Goal: Connect with others: Establish contact or relationships with other users

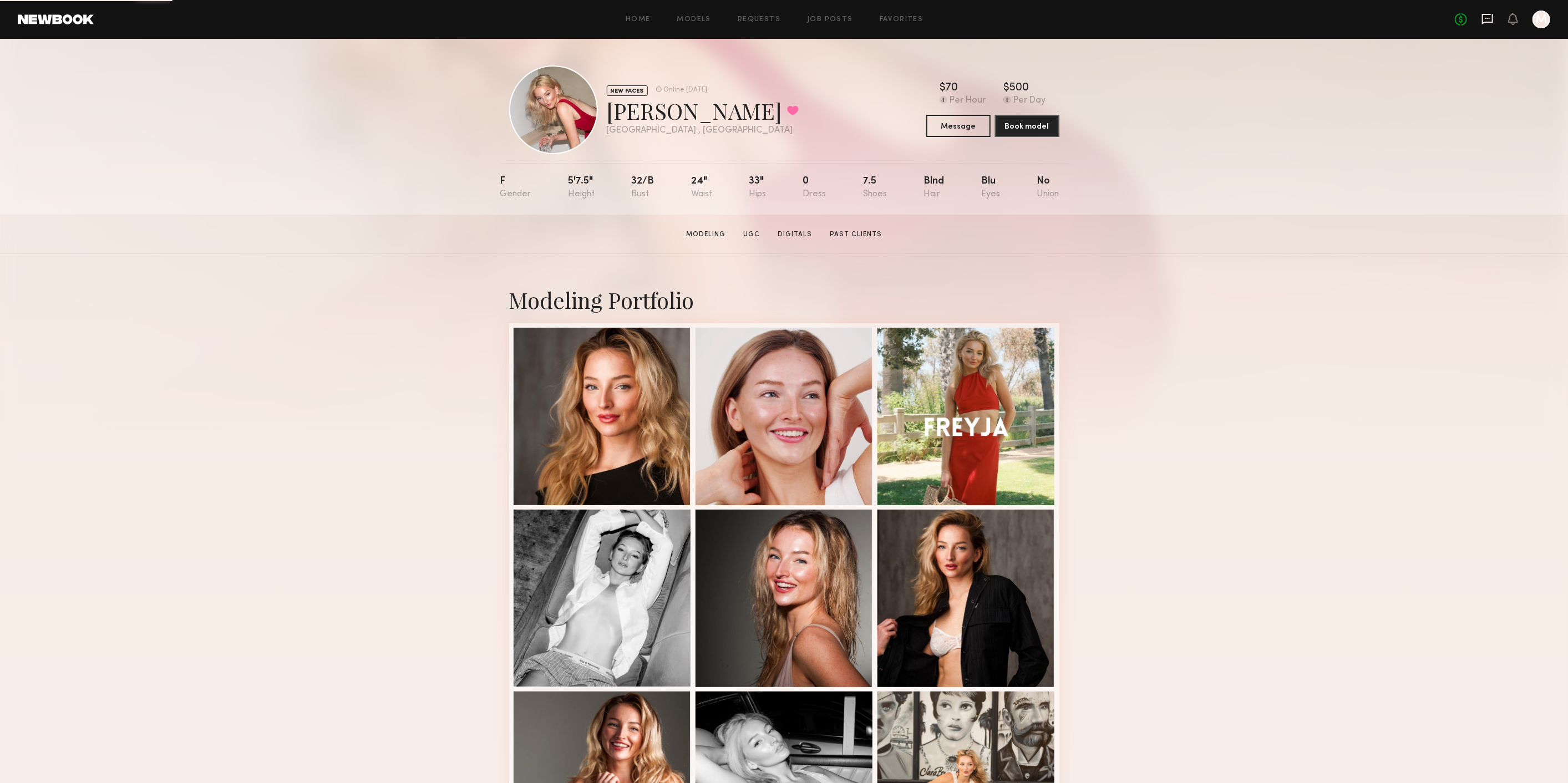
click at [1489, 22] on icon at bounding box center [1487, 19] width 11 height 11
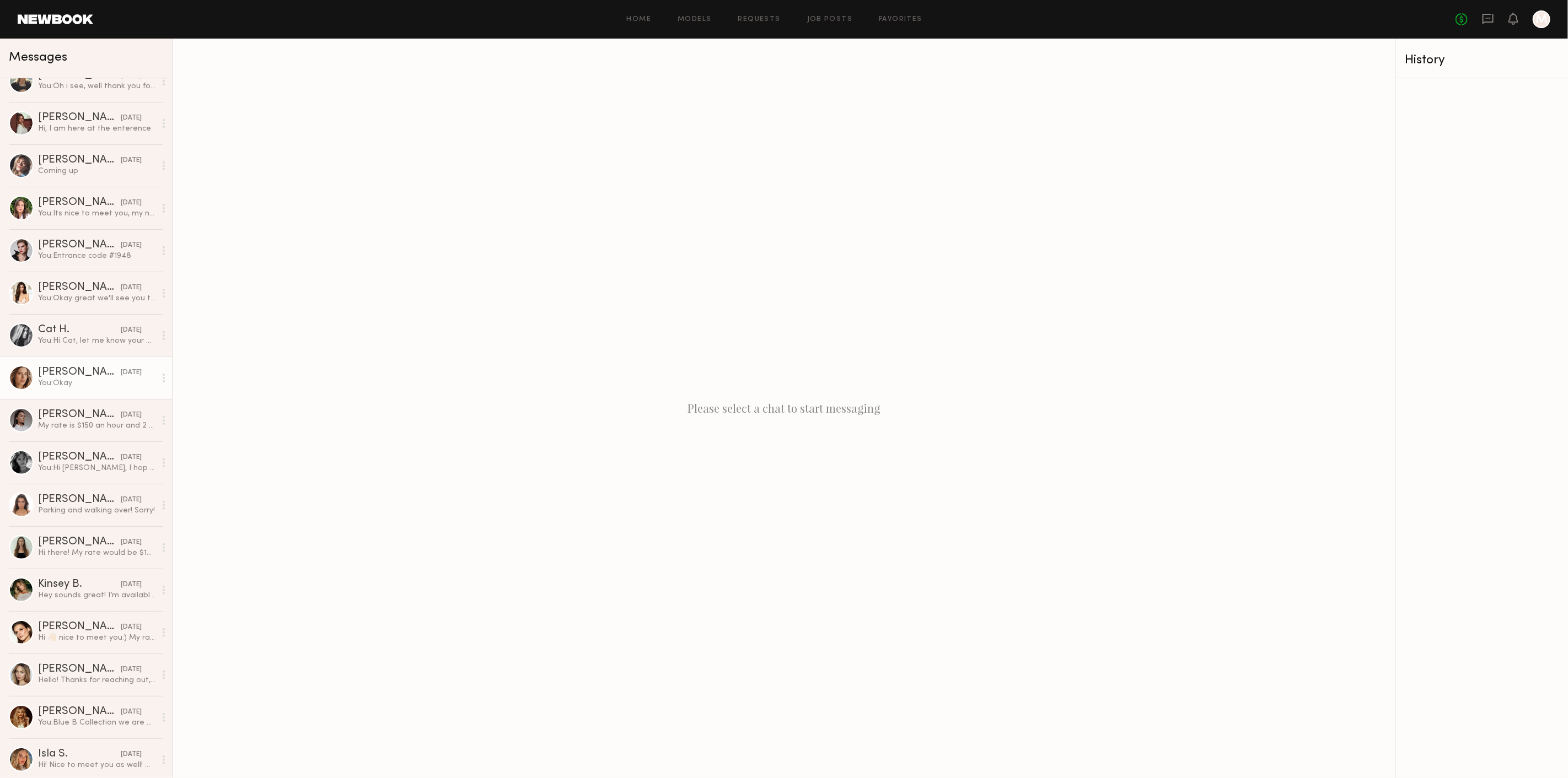
scroll to position [122, 0]
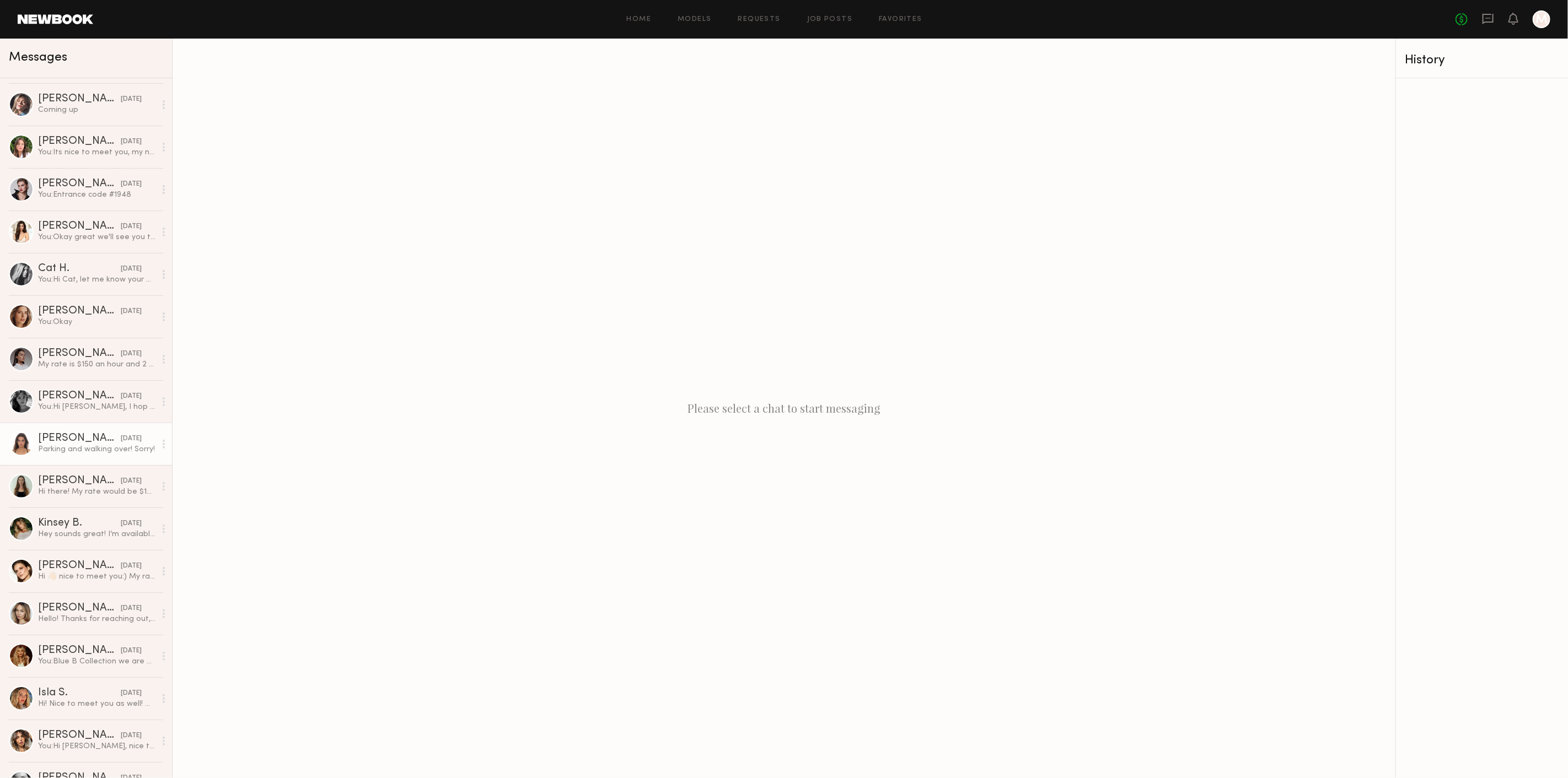
click at [88, 434] on div "[PERSON_NAME]" at bounding box center [78, 438] width 82 height 11
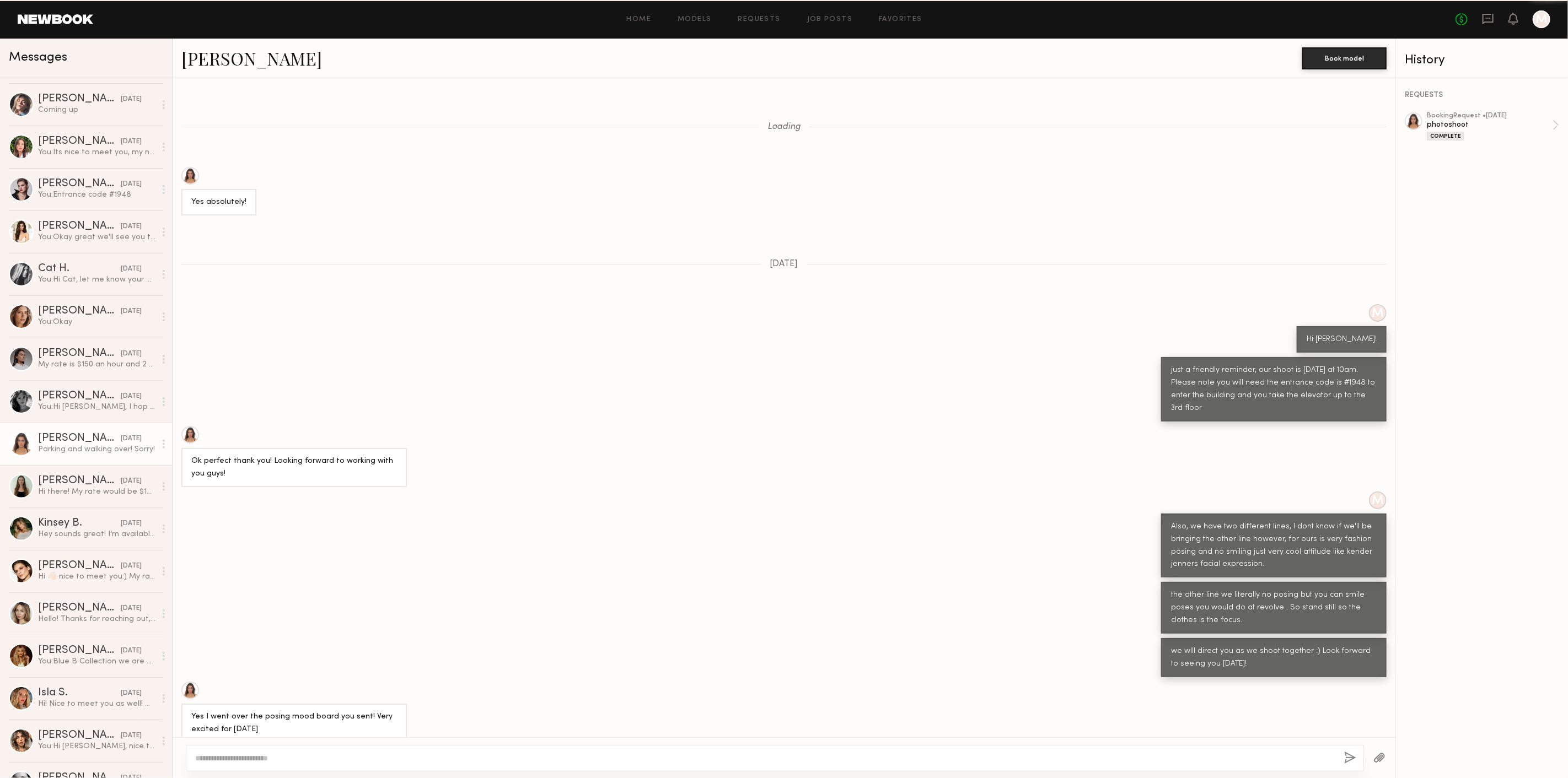
scroll to position [281, 0]
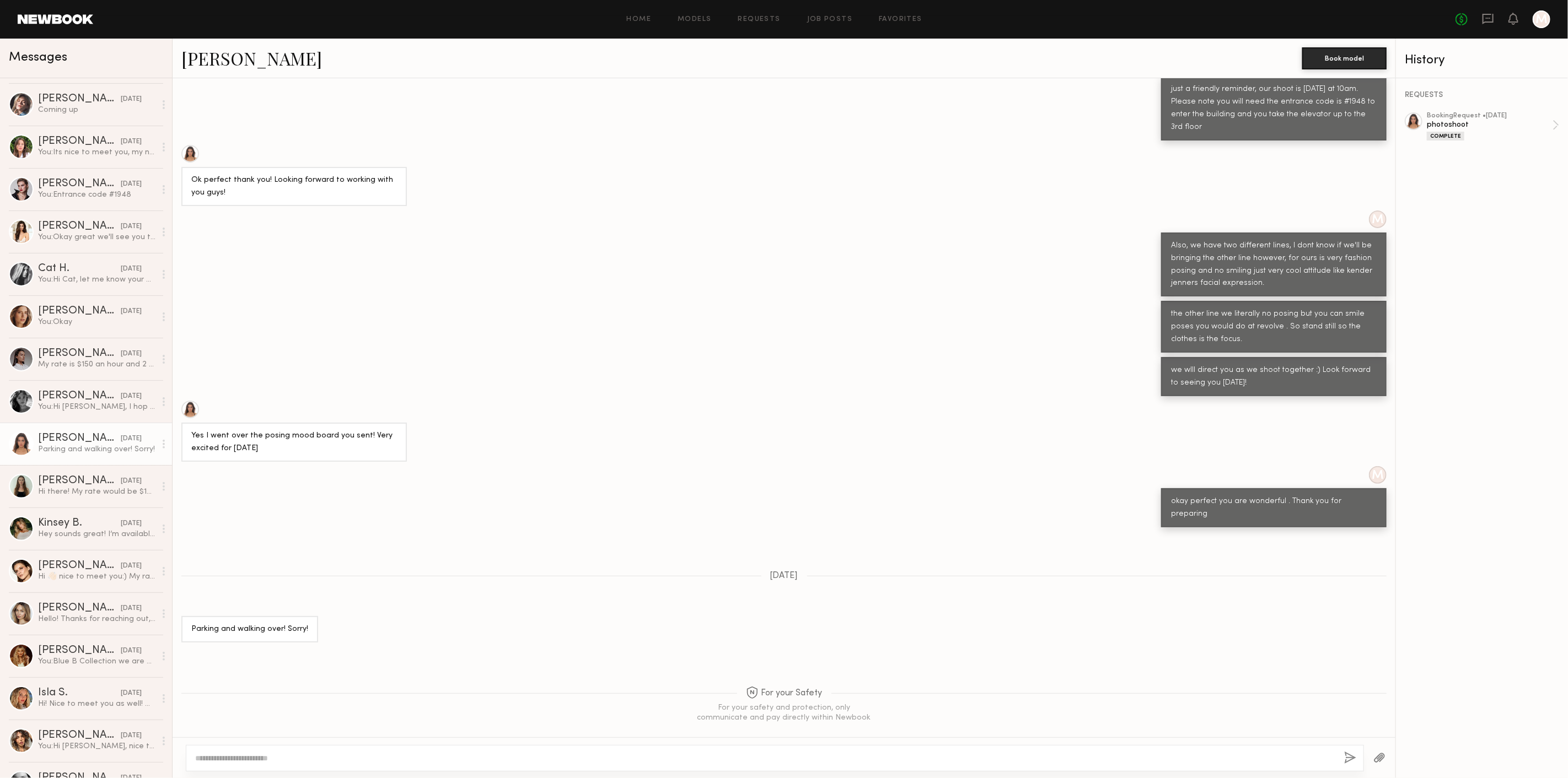
click at [242, 65] on link "[PERSON_NAME]" at bounding box center [252, 58] width 141 height 24
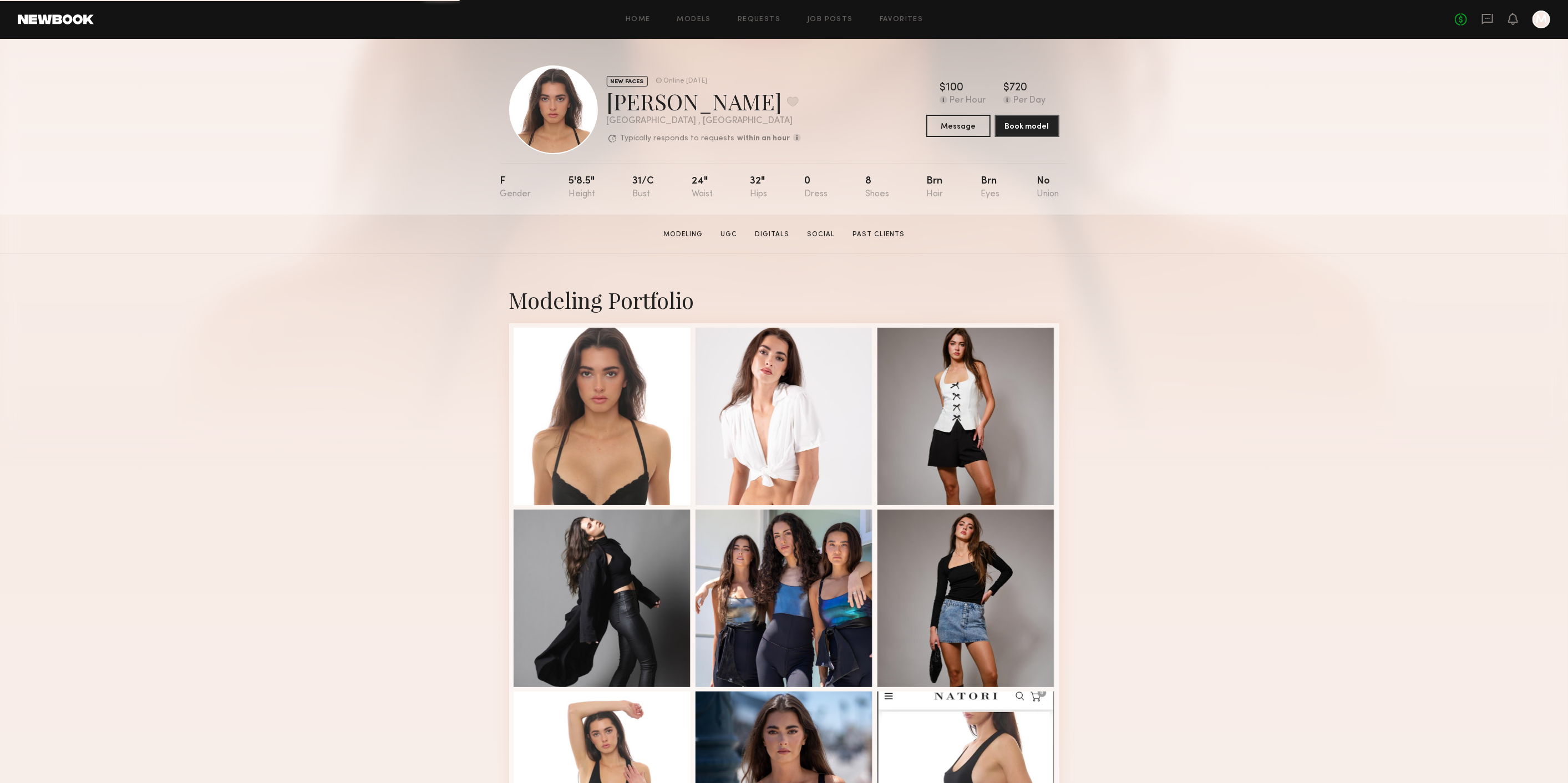
click at [926, 131] on div "NEW FACES Online [DATE] [PERSON_NAME] Favorite [GEOGRAPHIC_DATA] , [GEOGRAPHIC_…" at bounding box center [785, 110] width 551 height 89
click at [937, 125] on button "Message" at bounding box center [959, 126] width 65 height 22
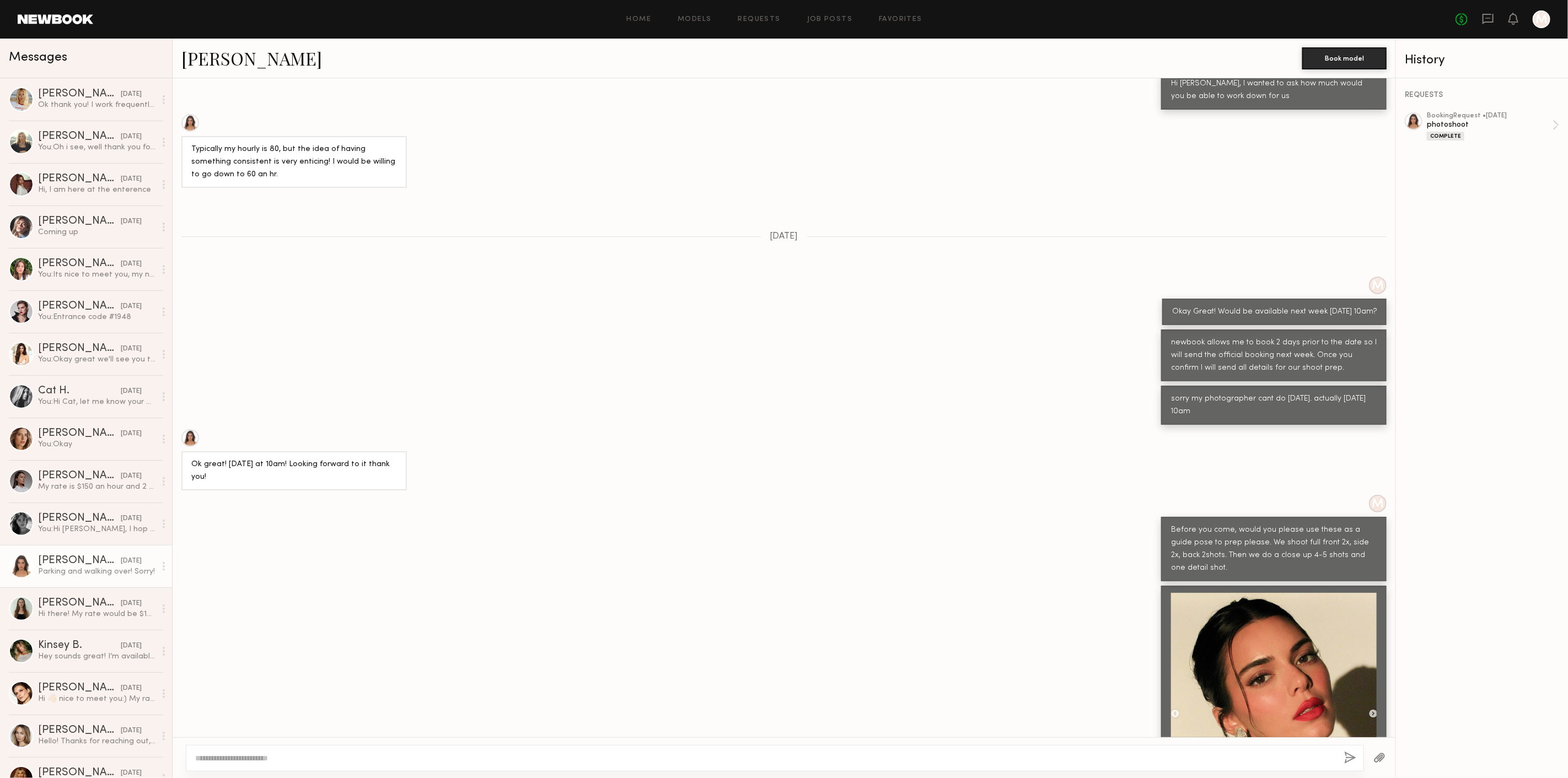
scroll to position [635, 0]
